Goal: Task Accomplishment & Management: Complete application form

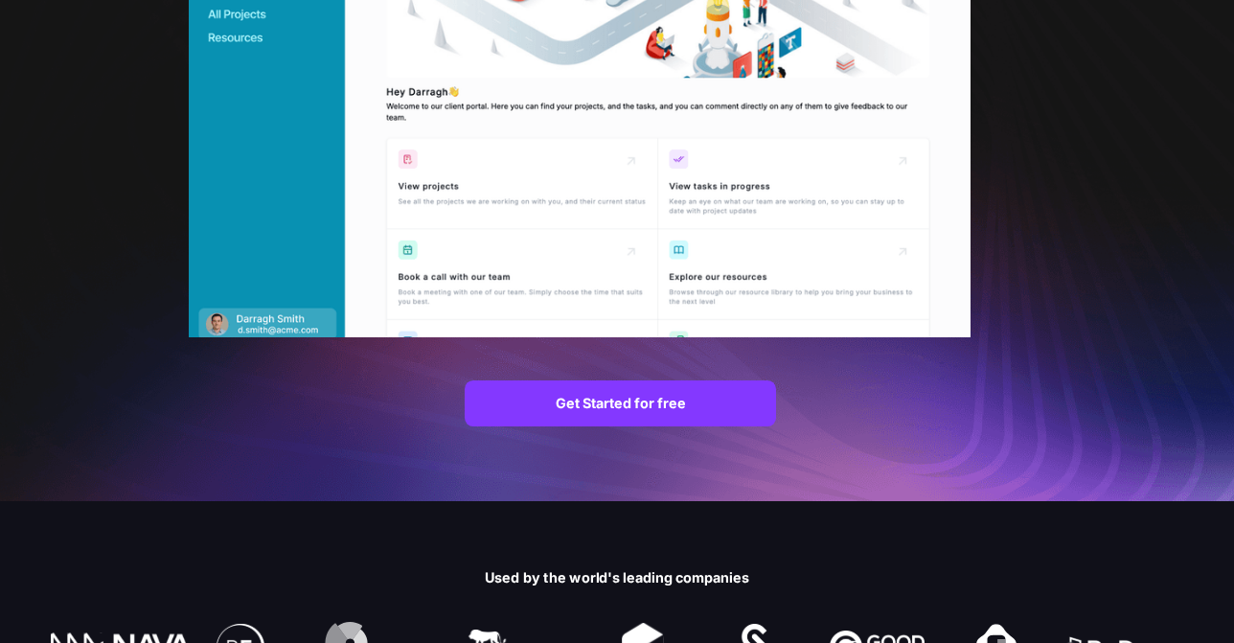
scroll to position [248, 0]
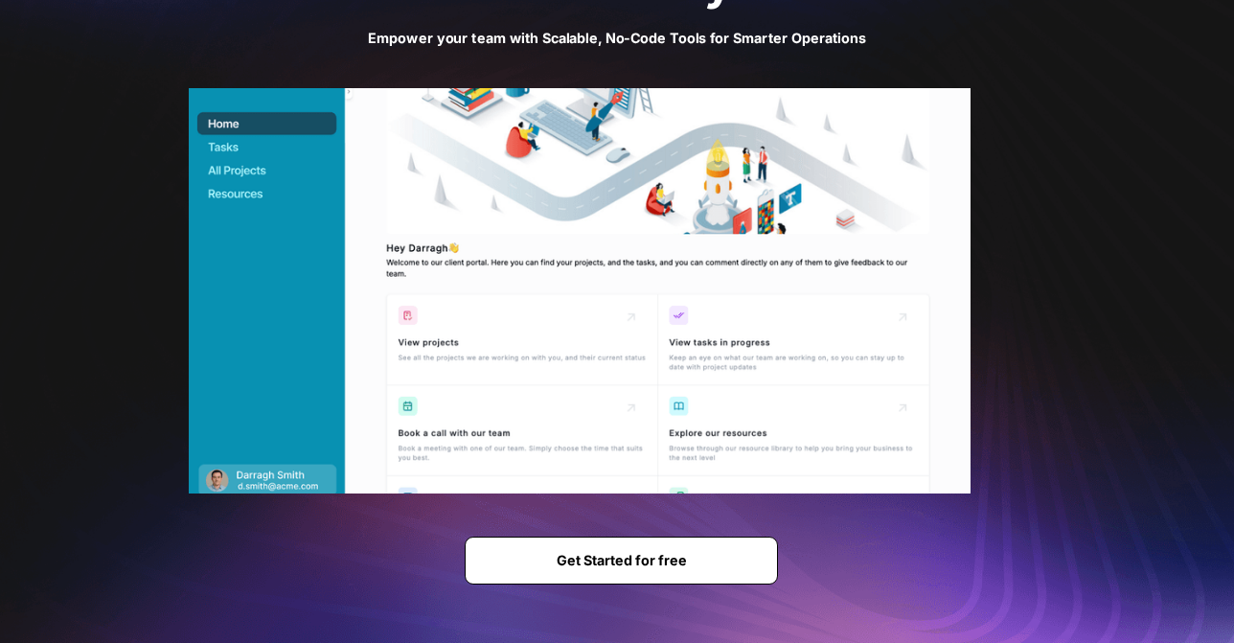
click at [601, 570] on link "Get Started for free" at bounding box center [622, 560] width 314 height 47
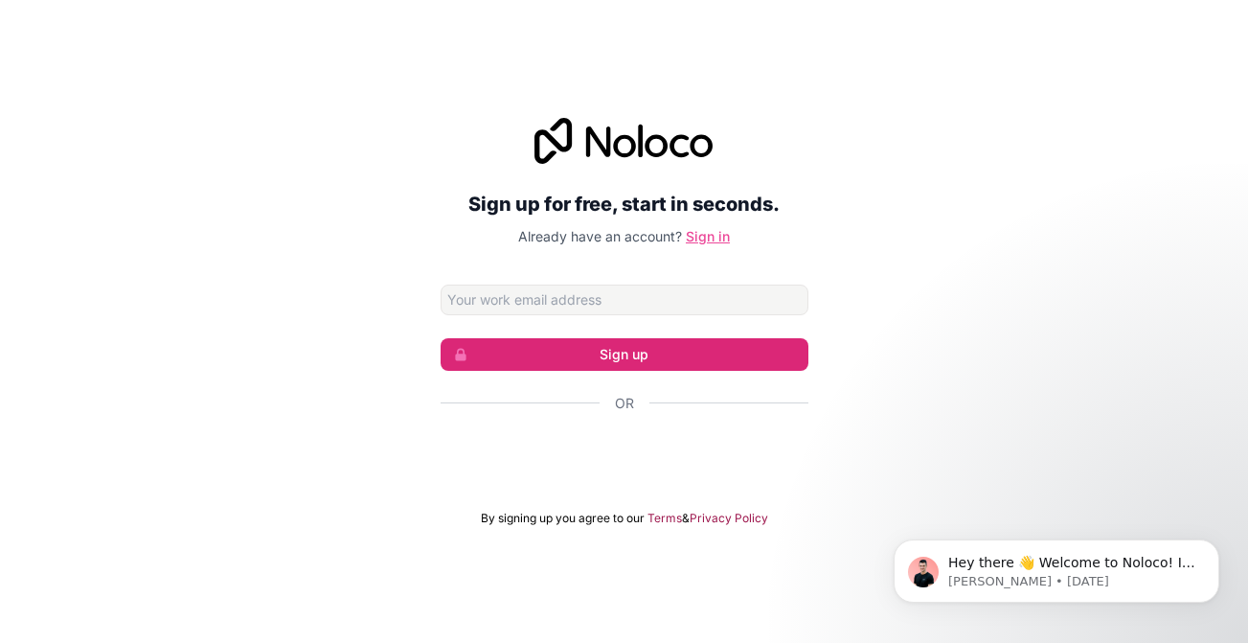
click at [720, 237] on link "Sign in" at bounding box center [708, 236] width 44 height 16
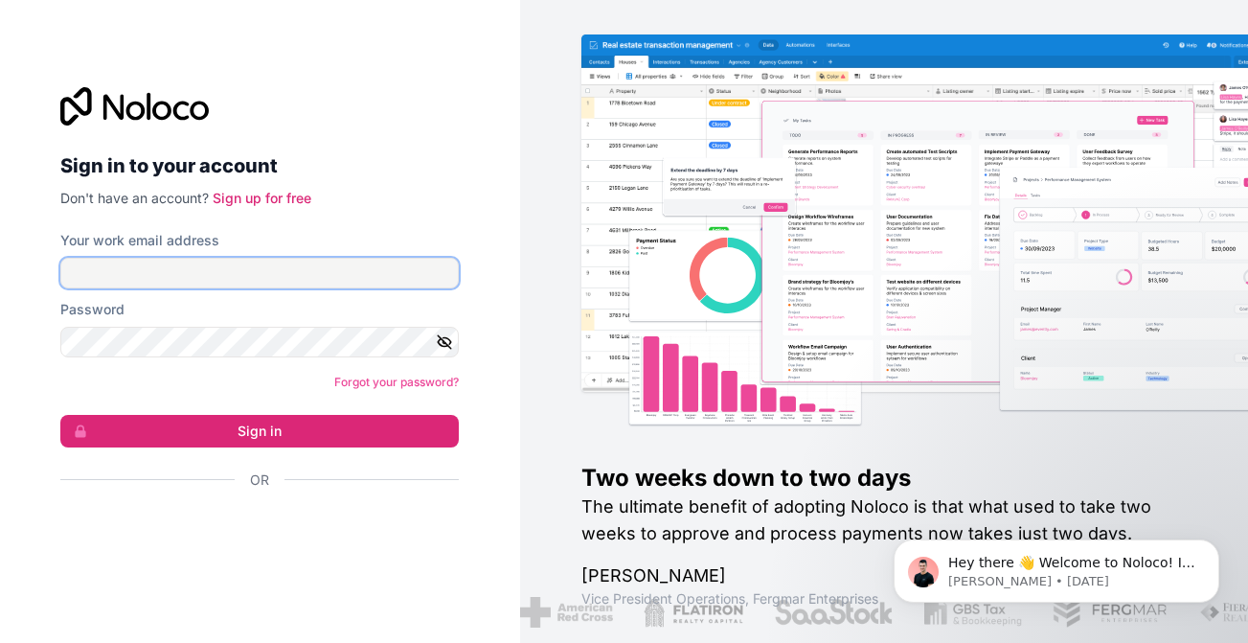
click at [123, 271] on input "Your work email address" at bounding box center [259, 273] width 399 height 31
type input "nevenyousry6@gmail.com"
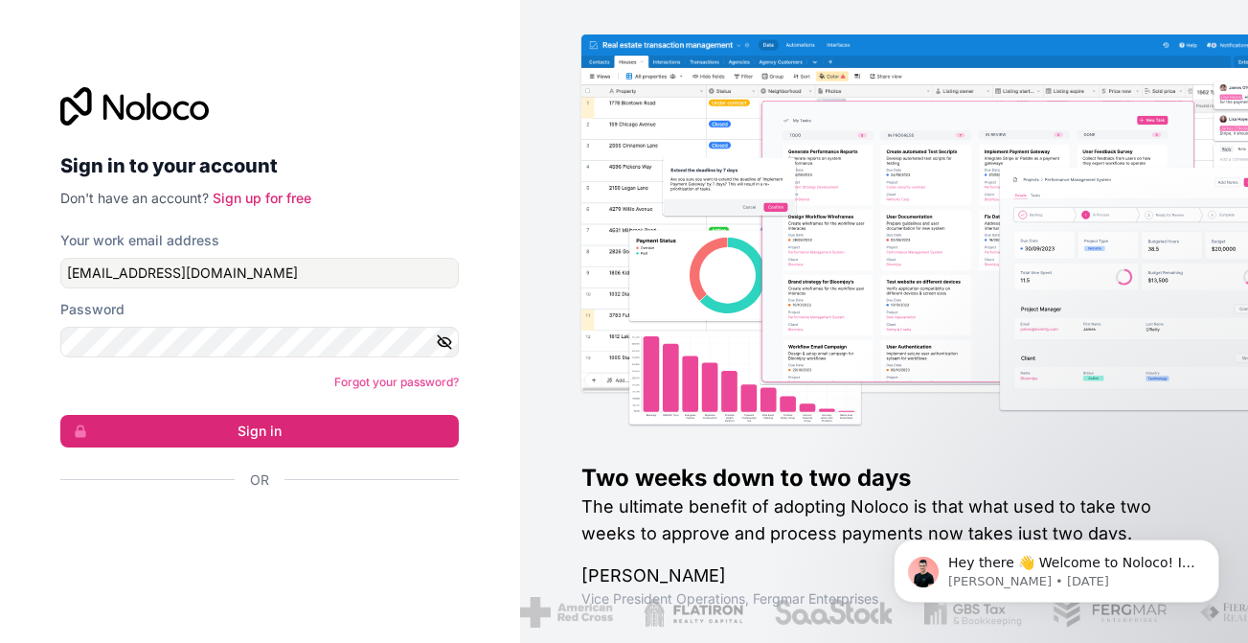
click at [439, 343] on icon "button" at bounding box center [445, 341] width 13 height 9
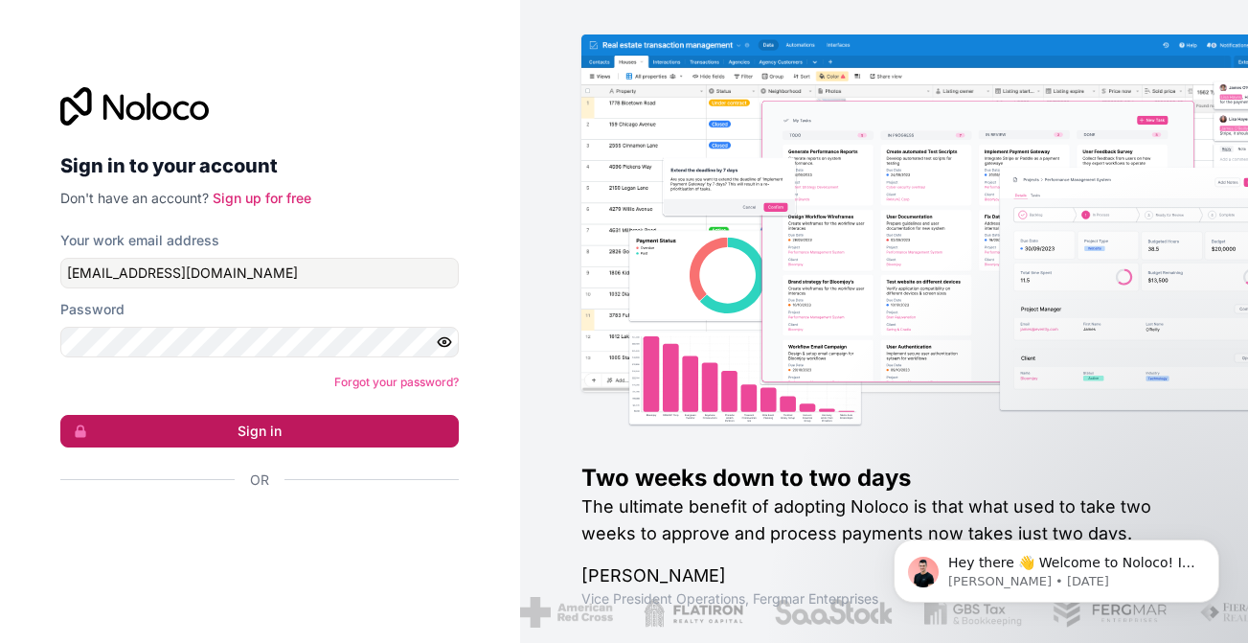
click at [369, 423] on button "Sign in" at bounding box center [259, 431] width 399 height 33
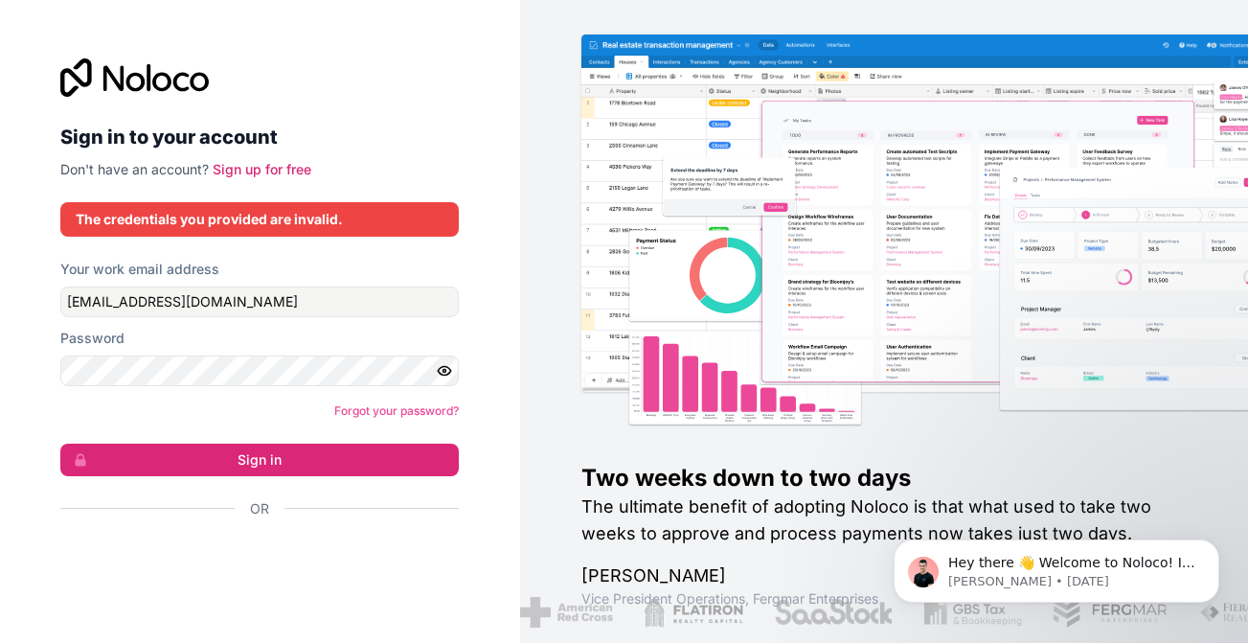
click at [445, 367] on icon "button" at bounding box center [444, 370] width 17 height 17
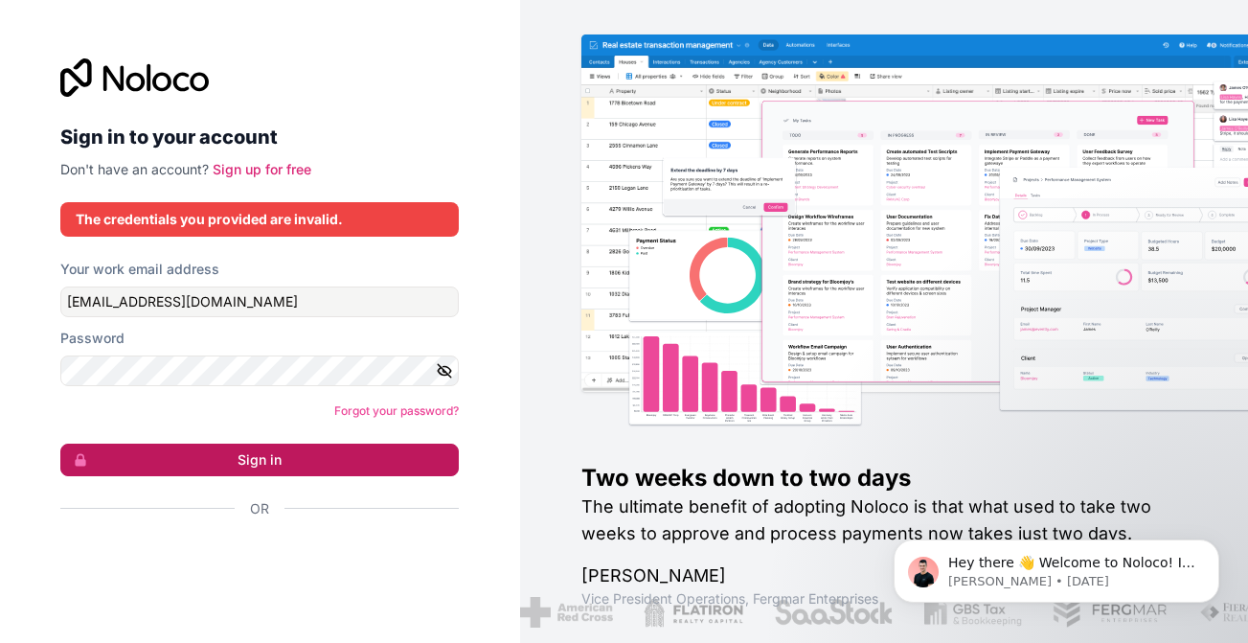
click at [350, 463] on button "Sign in" at bounding box center [259, 460] width 399 height 33
click at [378, 455] on button "Sign in" at bounding box center [259, 460] width 399 height 33
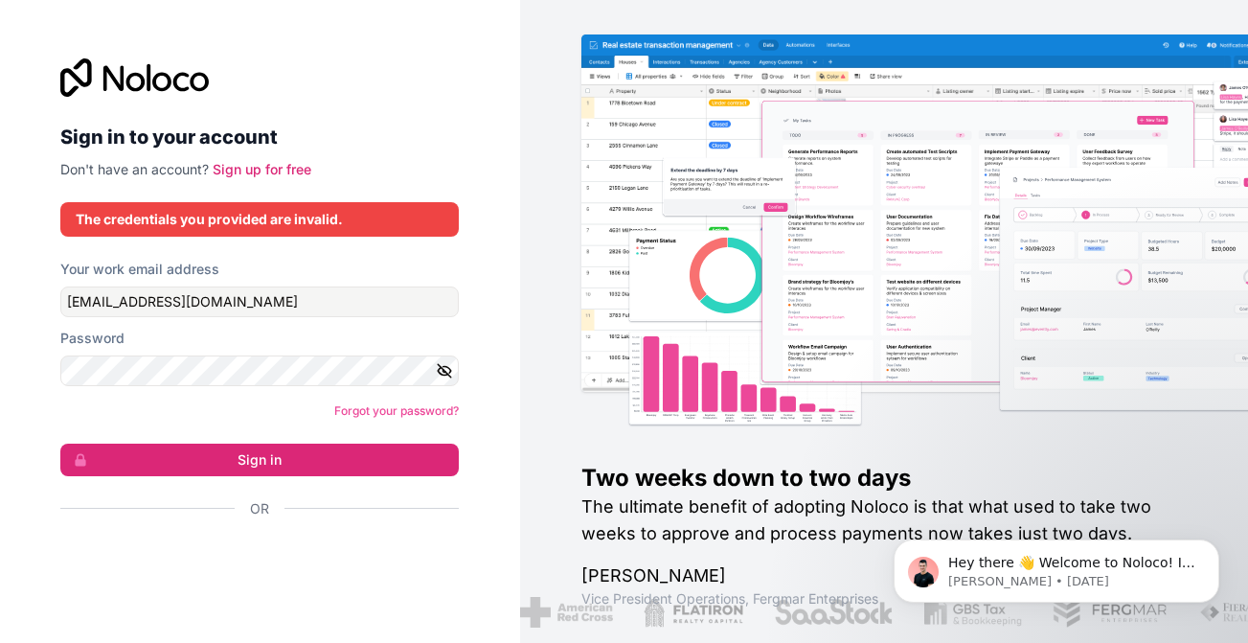
click at [1238, 593] on body "Hey there 👋 Welcome to Noloco! If you have any questions, just reply to this me…" at bounding box center [1057, 566] width 368 height 119
drag, startPoint x: 1226, startPoint y: 607, endPoint x: 1238, endPoint y: 515, distance: 91.7
click at [1238, 584] on body "Hey there 👋 Welcome to Noloco! If you have any questions, just reply to this me…" at bounding box center [1057, 566] width 368 height 119
